Goal: Ask a question

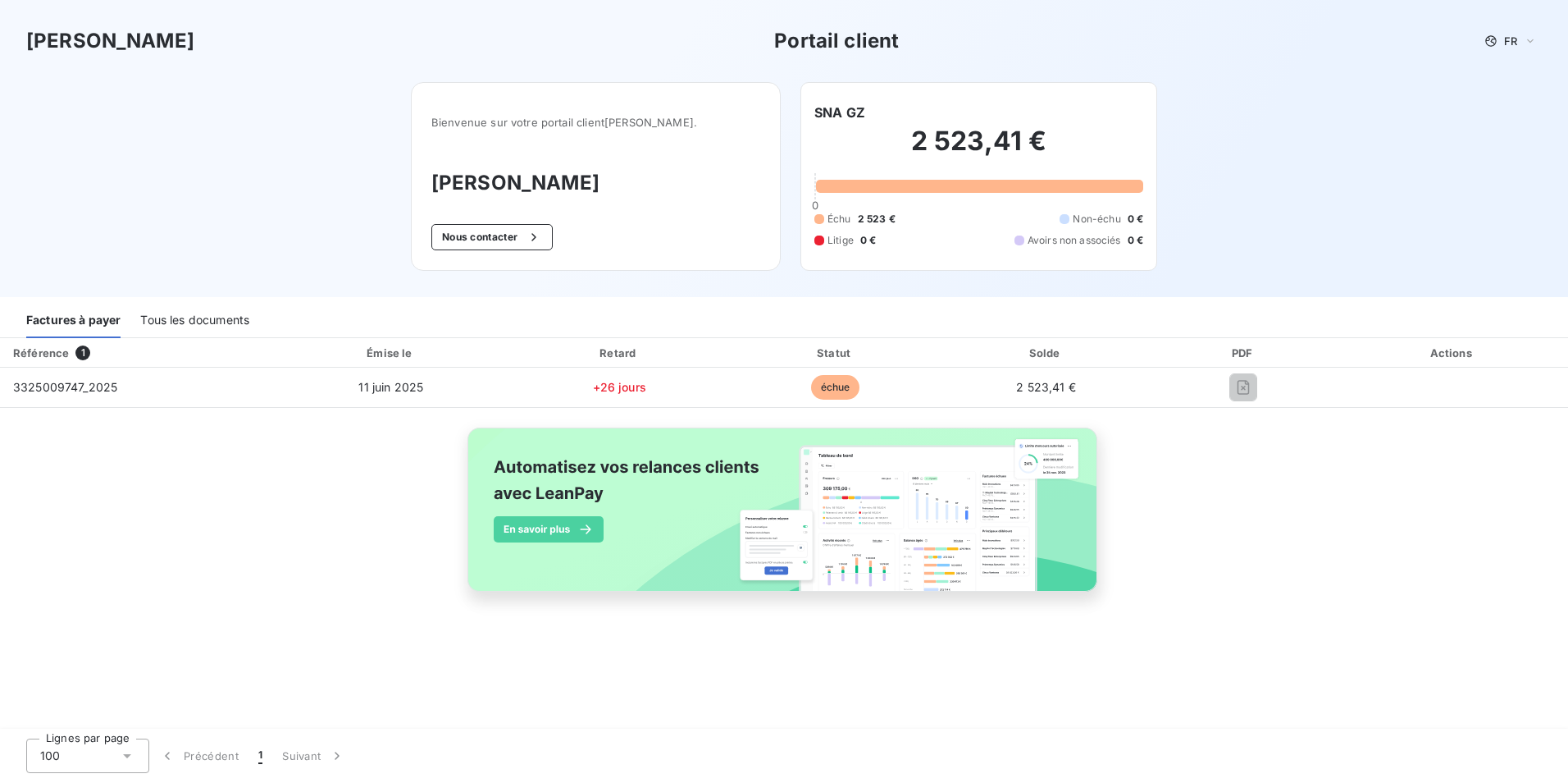
click at [166, 323] on div "Tous les documents" at bounding box center [195, 320] width 109 height 34
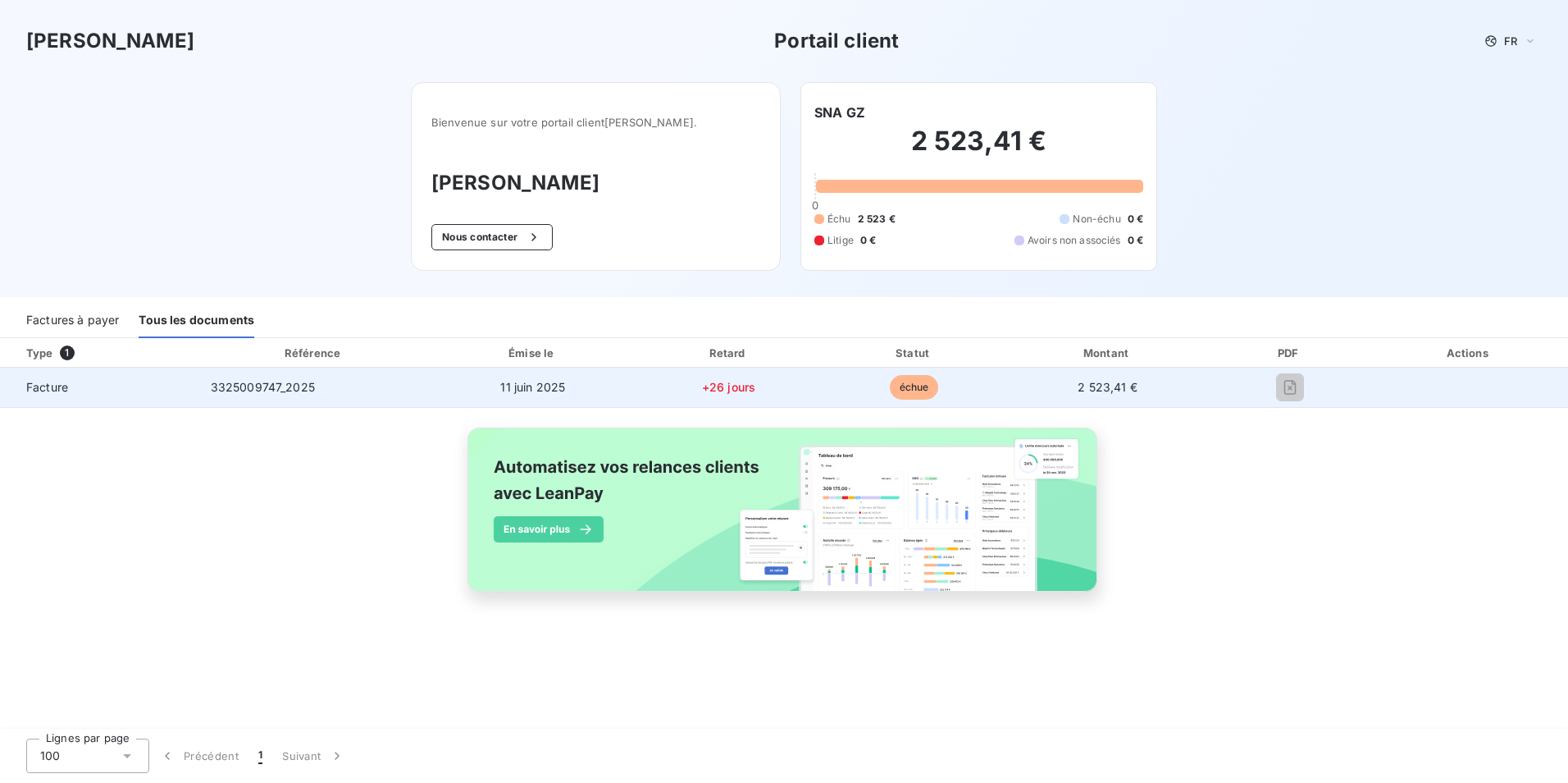
click at [60, 385] on span "Facture" at bounding box center [98, 387] width 172 height 16
drag, startPoint x: 60, startPoint y: 385, endPoint x: 265, endPoint y: 388, distance: 205.0
click at [265, 388] on span "3325009747_2025" at bounding box center [263, 387] width 104 height 14
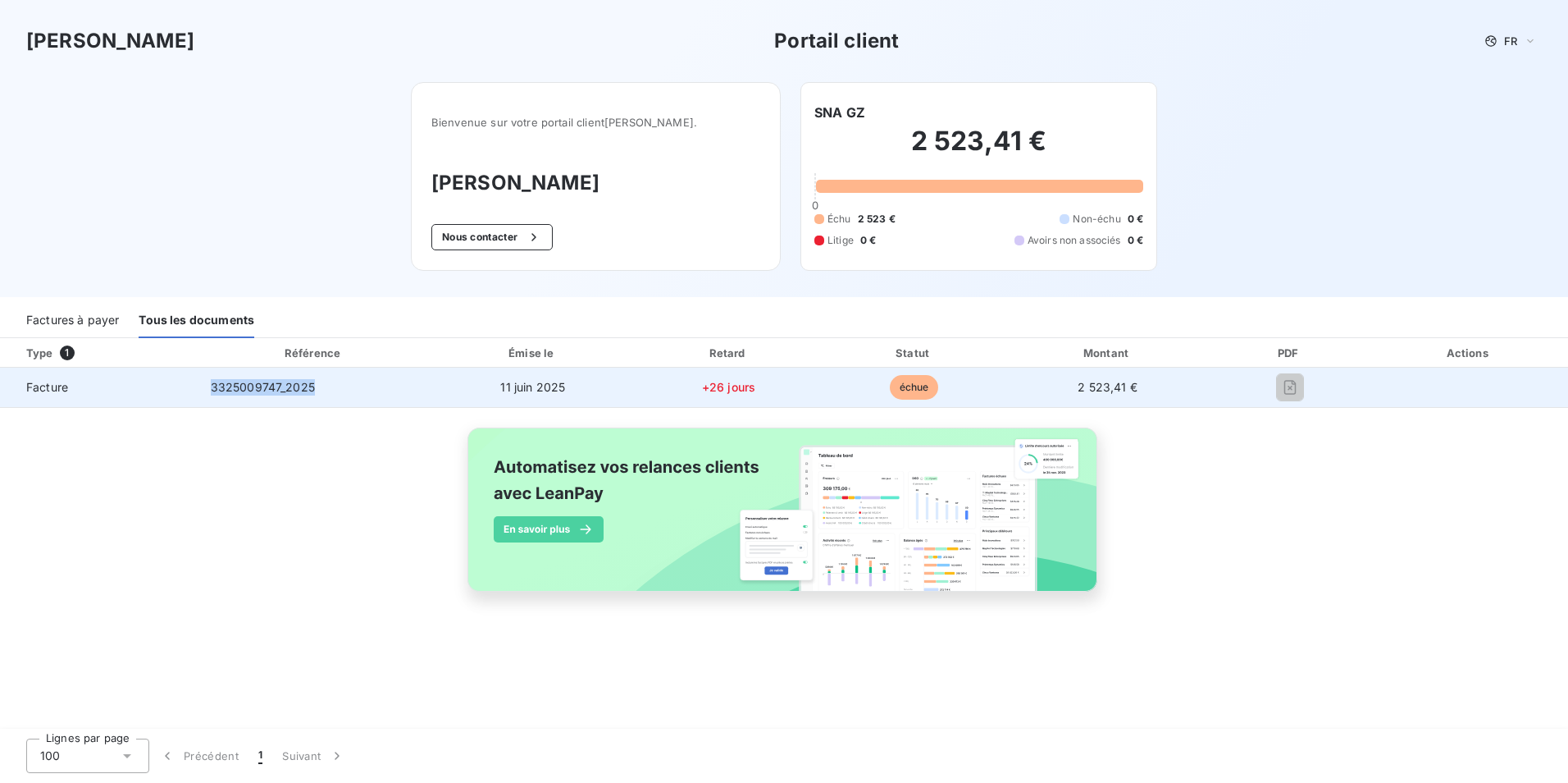
click at [265, 388] on span "3325009747_2025" at bounding box center [263, 387] width 104 height 14
click at [38, 389] on span "Facture" at bounding box center [98, 387] width 172 height 16
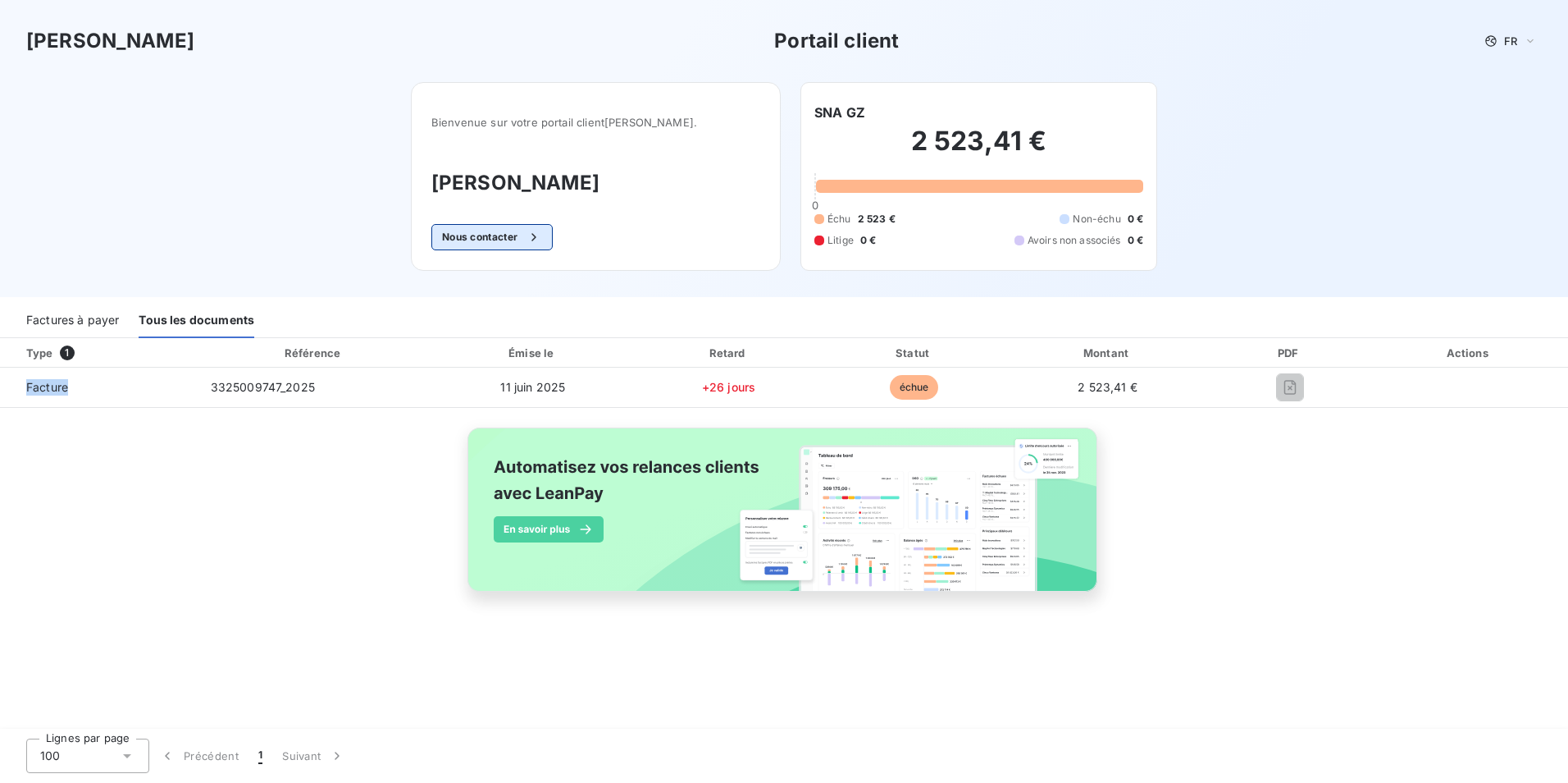
click at [542, 236] on icon "button" at bounding box center [533, 237] width 16 height 16
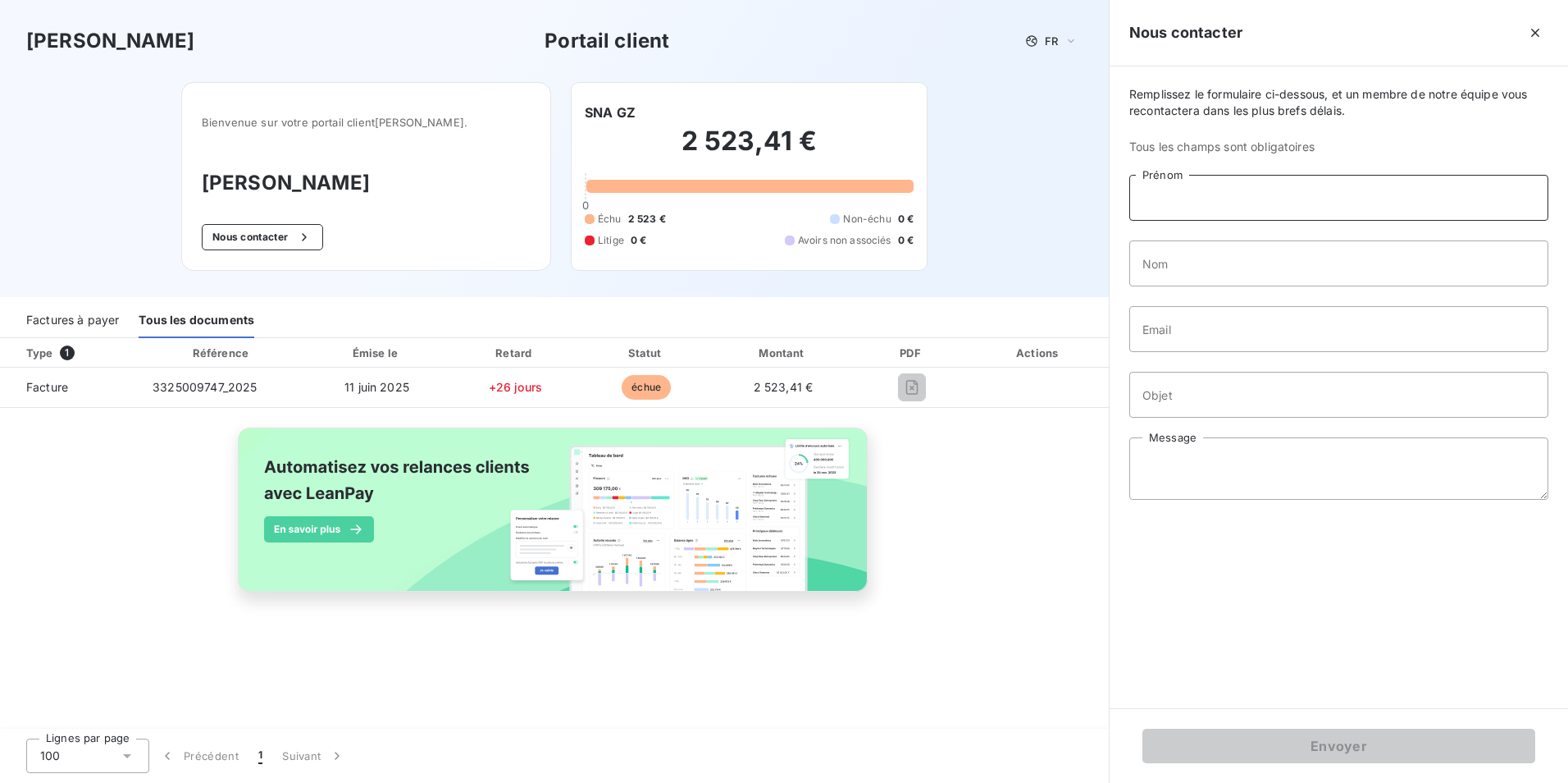
click at [1194, 198] on input "Prénom" at bounding box center [1338, 198] width 419 height 46
type input "Sandrine"
type input "Pommelec"
click at [1191, 338] on input "Email" at bounding box center [1338, 329] width 419 height 46
type input "[PERSON_NAME][EMAIL_ADDRESS][DOMAIN_NAME]"
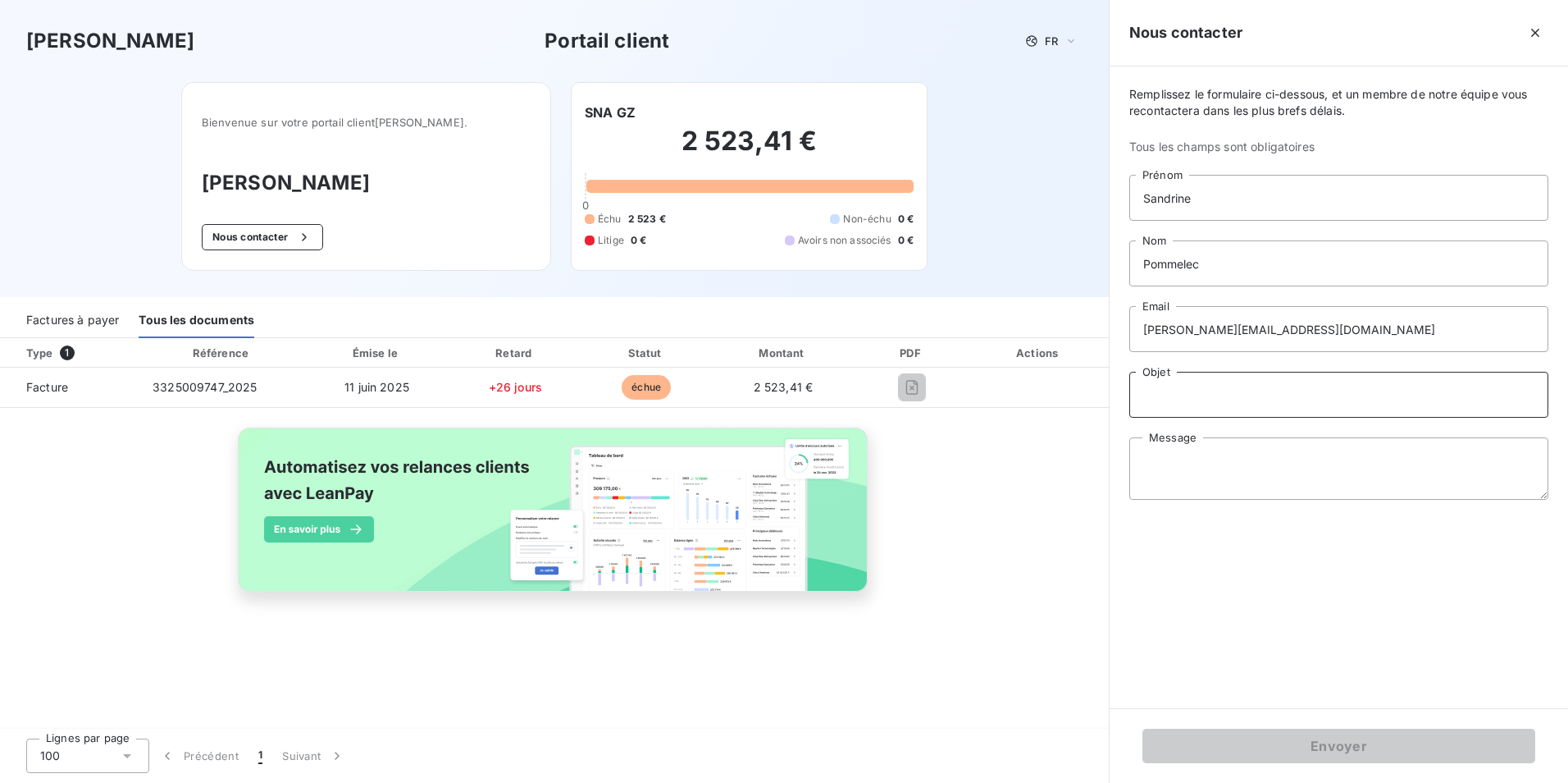
click at [1215, 400] on input "Objet" at bounding box center [1338, 394] width 419 height 46
type input "Facture à payer"
click at [1176, 474] on textarea "Message" at bounding box center [1338, 468] width 419 height 62
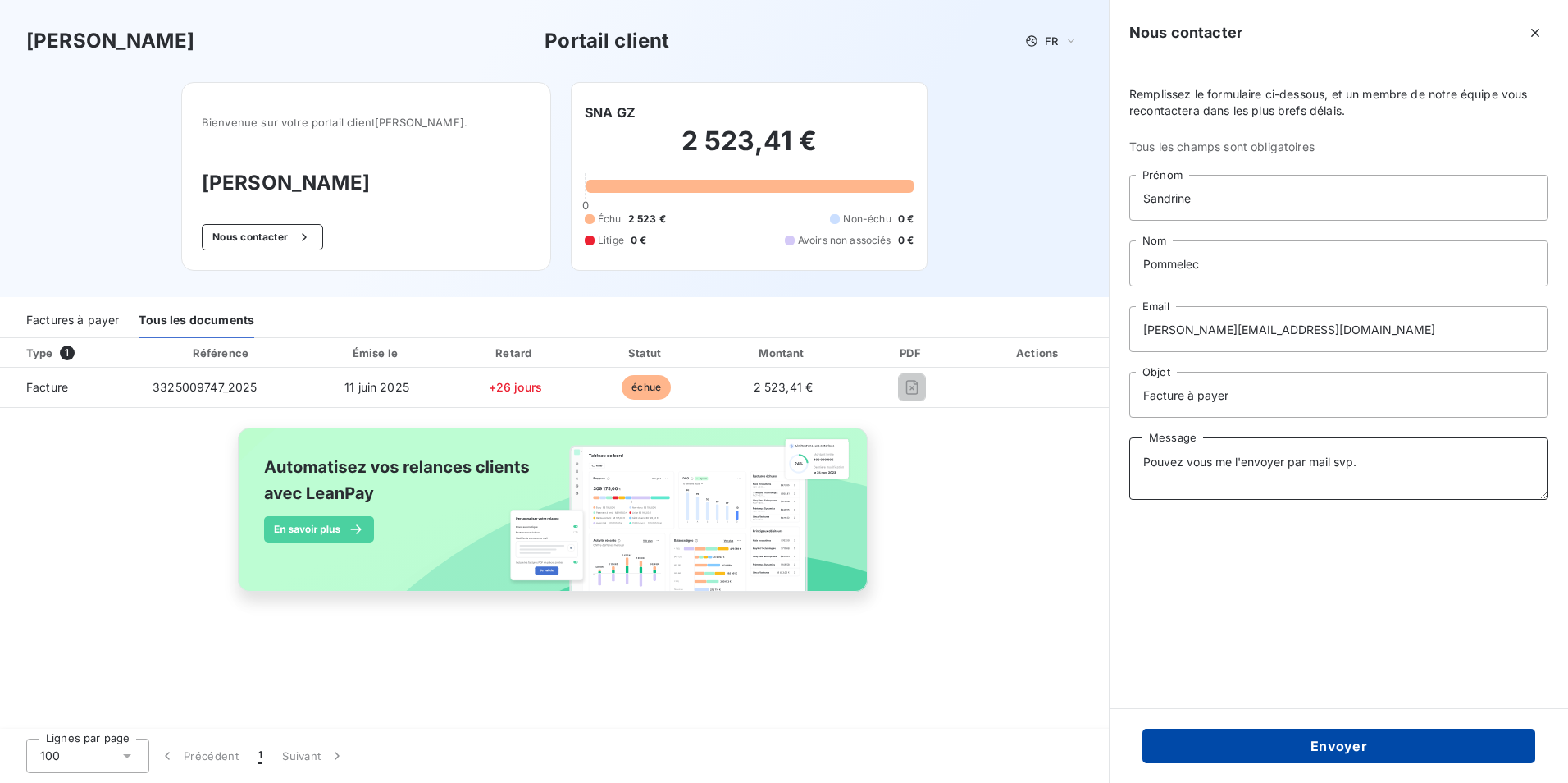
type textarea "Pouvez vous me l'envoyer par mail svp."
click at [1347, 743] on button "Envoyer" at bounding box center [1338, 745] width 393 height 34
